Goal: Task Accomplishment & Management: Use online tool/utility

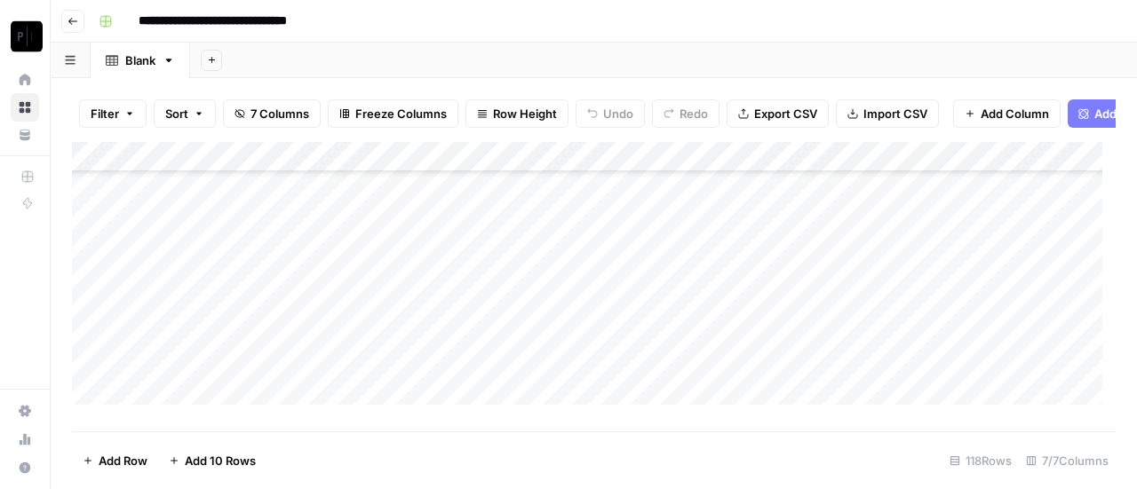
scroll to position [3360, 0]
click at [938, 370] on div "Add Column" at bounding box center [594, 280] width 1044 height 276
